Goal: Navigation & Orientation: Find specific page/section

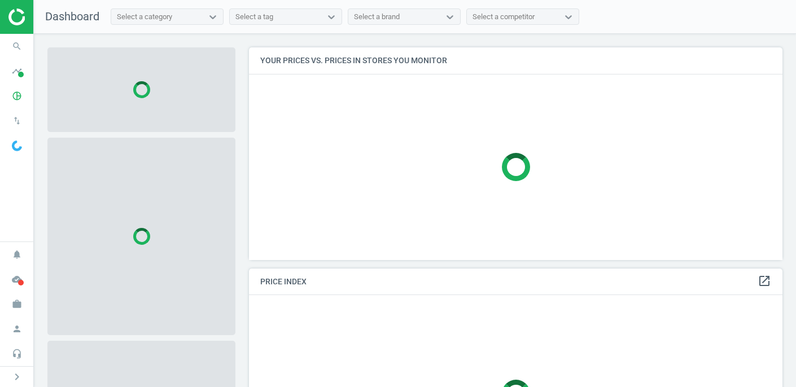
scroll to position [213, 534]
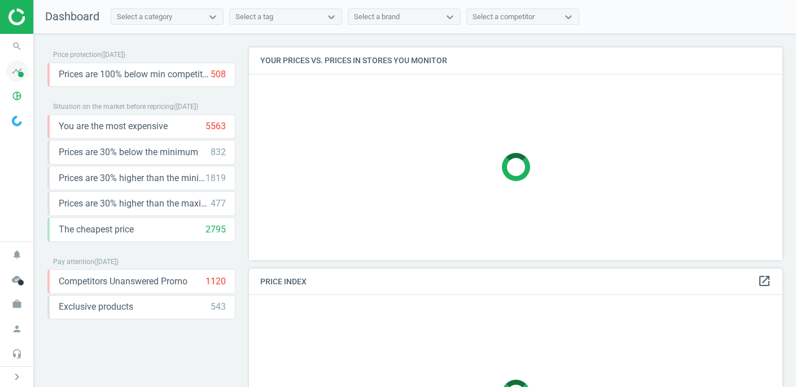
click at [17, 77] on icon "timeline" at bounding box center [16, 70] width 21 height 21
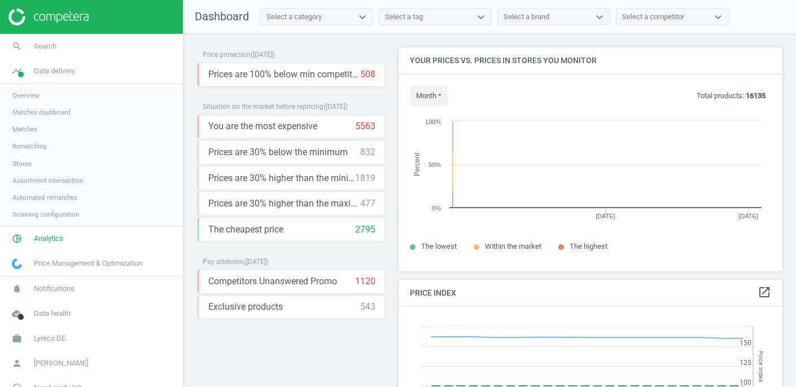
scroll to position [260, 385]
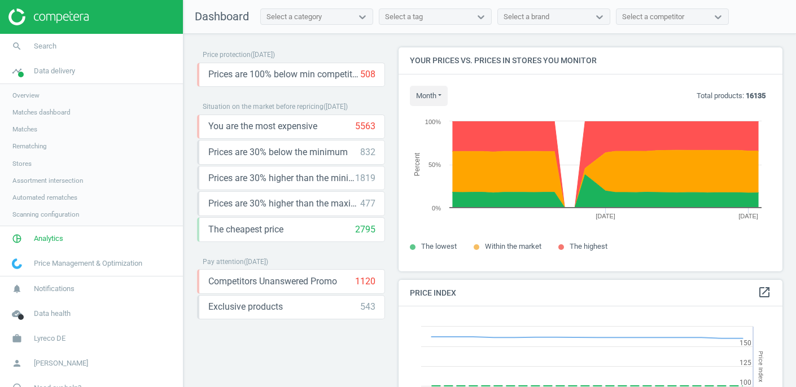
click at [24, 165] on span "Stores" at bounding box center [21, 163] width 19 height 9
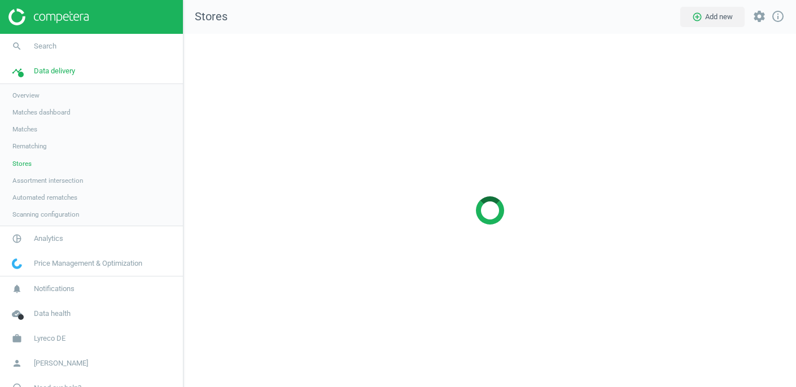
scroll to position [354, 613]
